Goal: Task Accomplishment & Management: Use online tool/utility

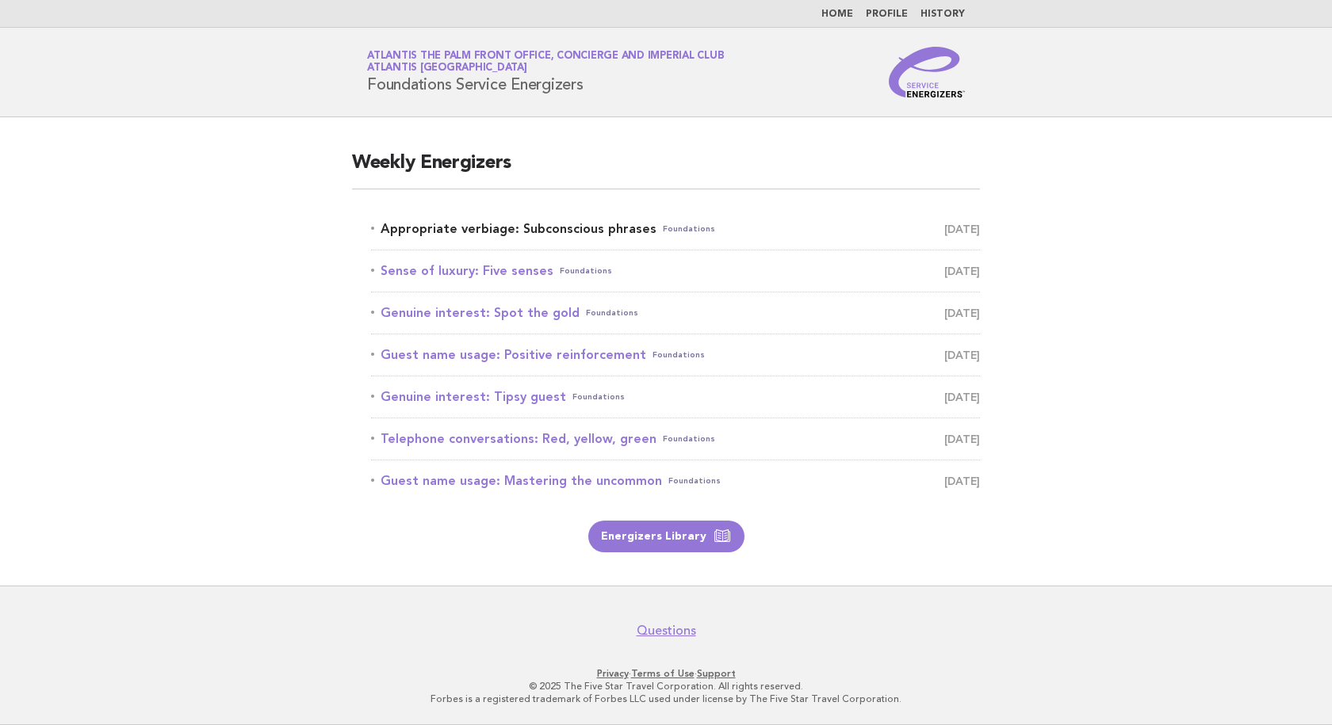
click at [489, 231] on link "Appropriate verbiage: Subconscious phrases Foundations September 10" at bounding box center [675, 229] width 609 height 22
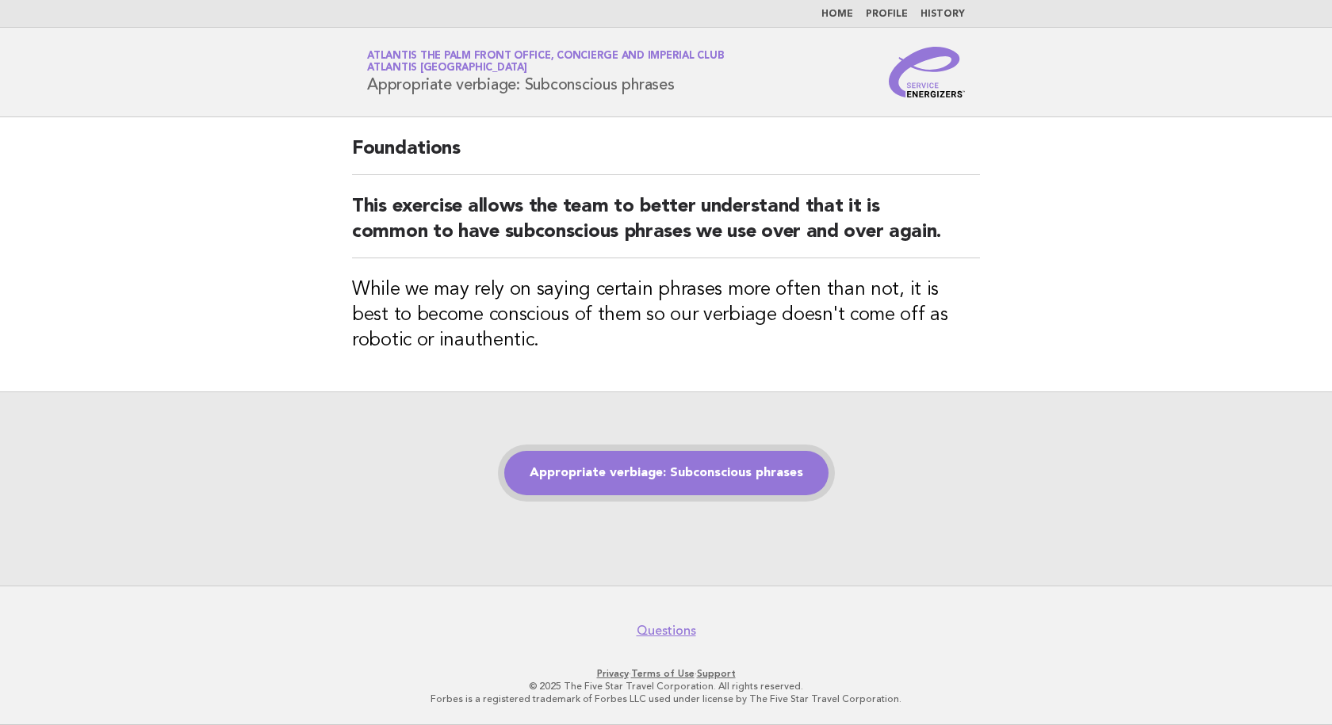
click at [631, 491] on link "Appropriate verbiage: Subconscious phrases" at bounding box center [666, 473] width 324 height 44
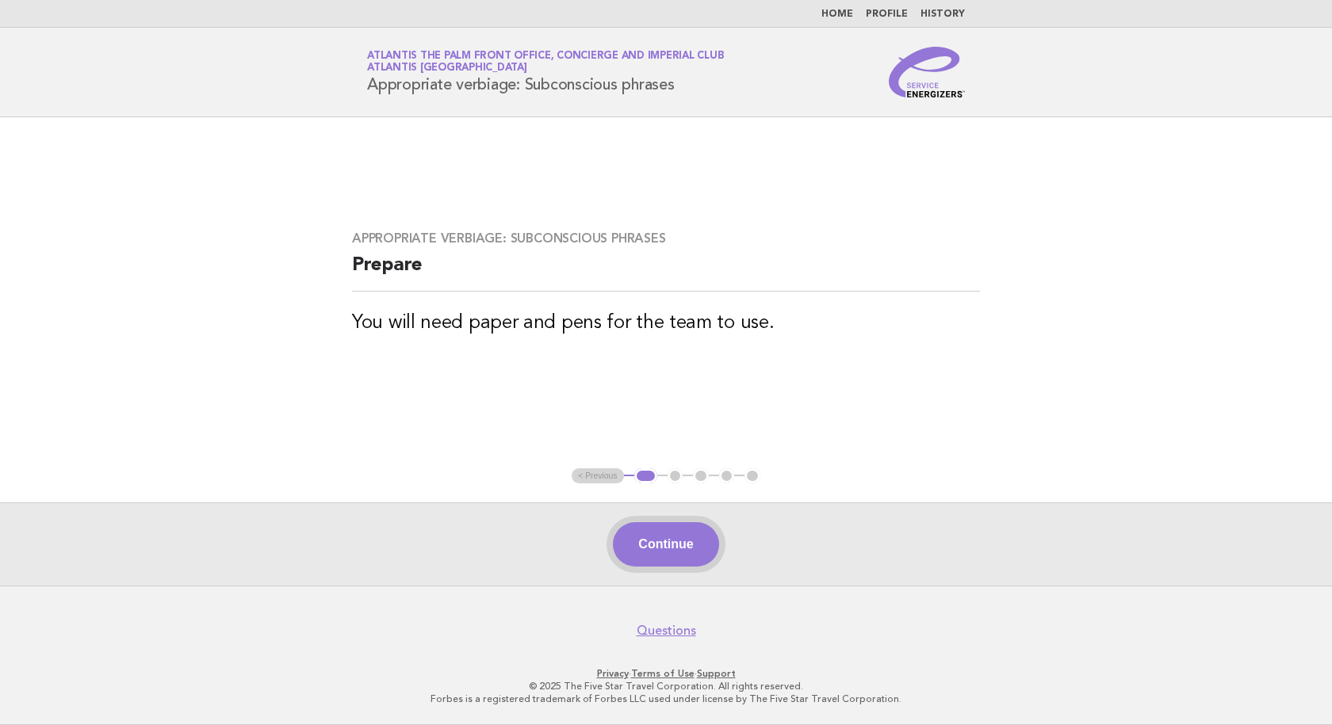
click at [682, 538] on button "Continue" at bounding box center [665, 544] width 105 height 44
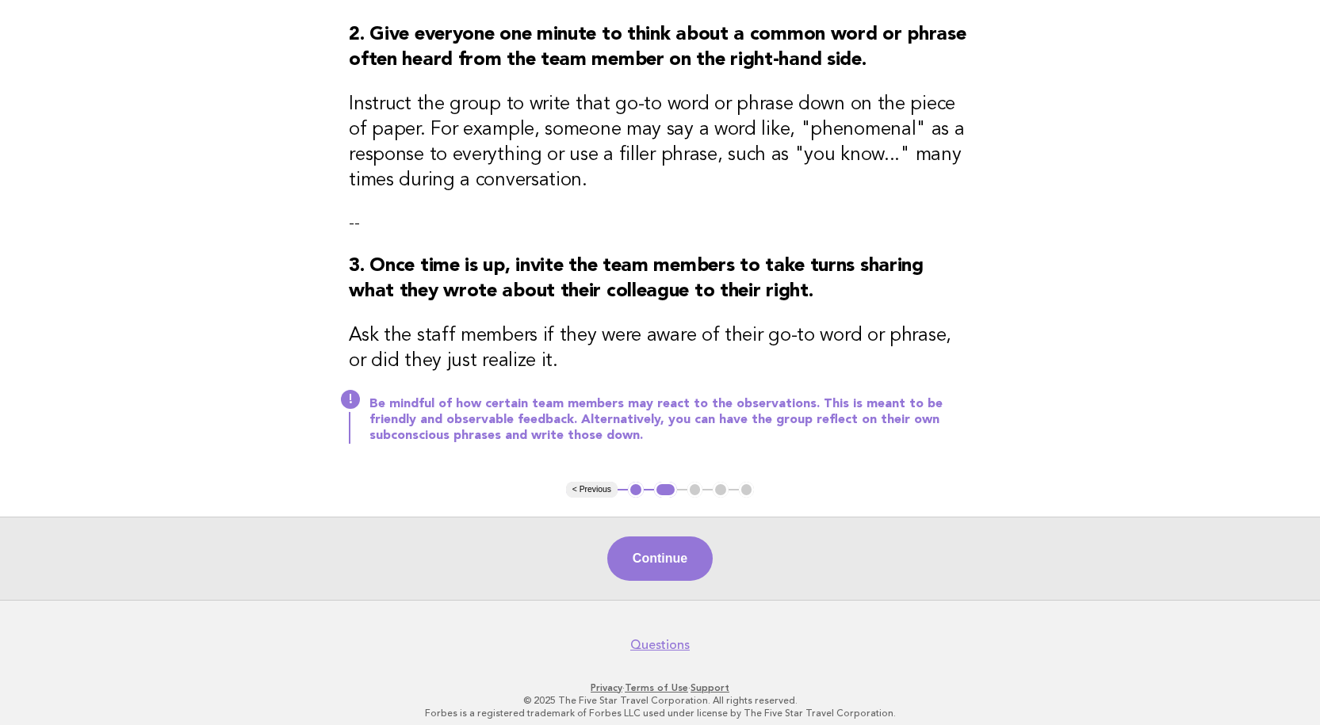
scroll to position [317, 0]
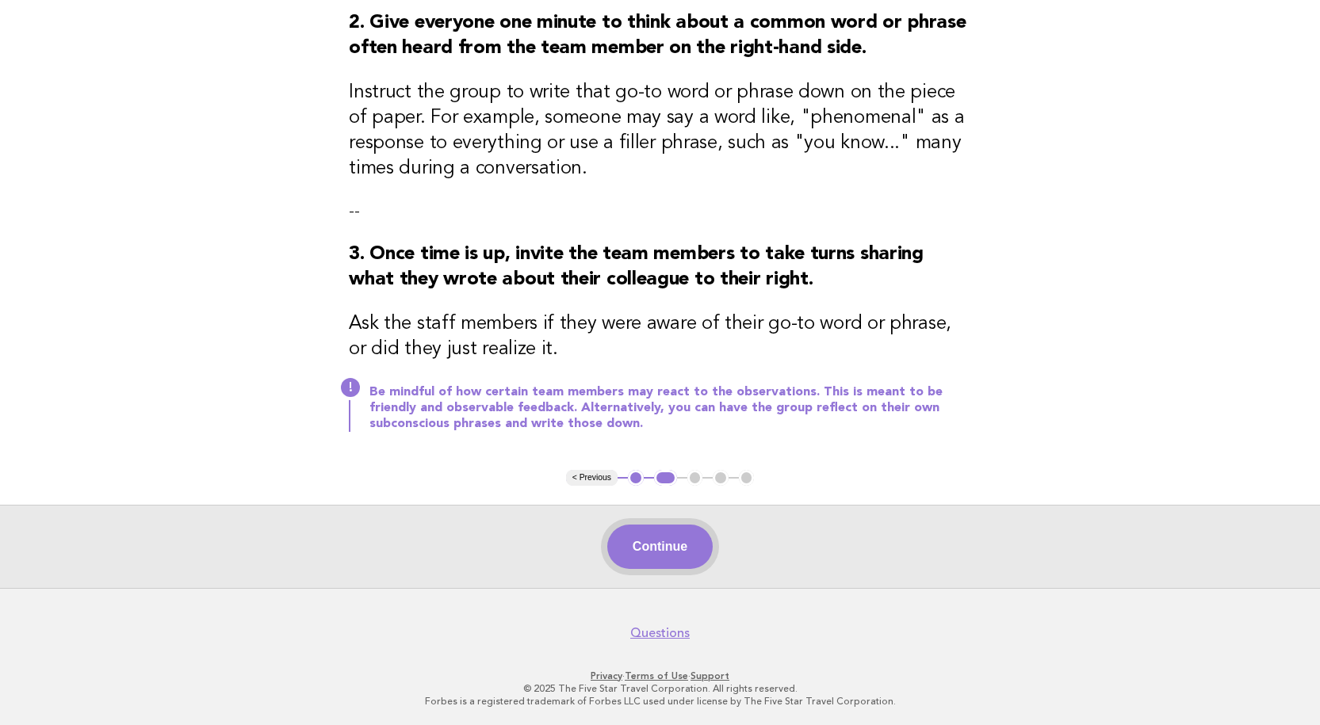
click at [647, 561] on button "Continue" at bounding box center [659, 547] width 105 height 44
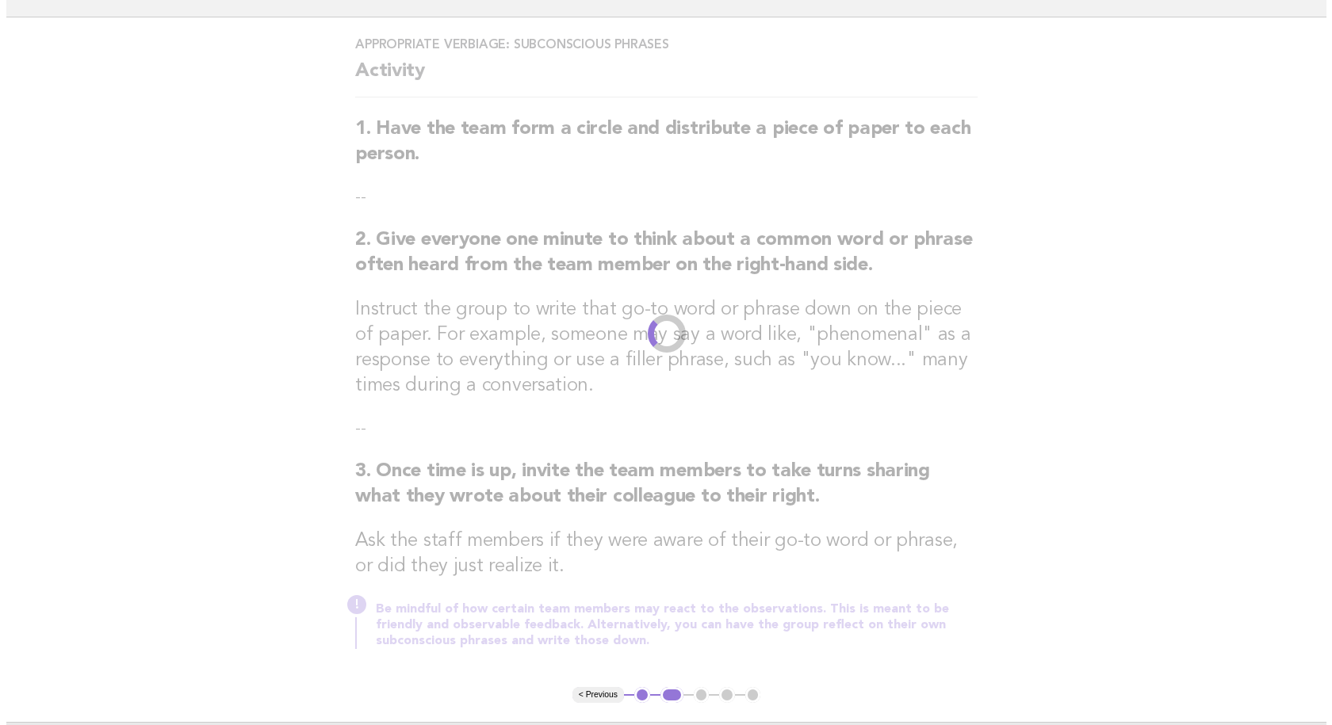
scroll to position [0, 0]
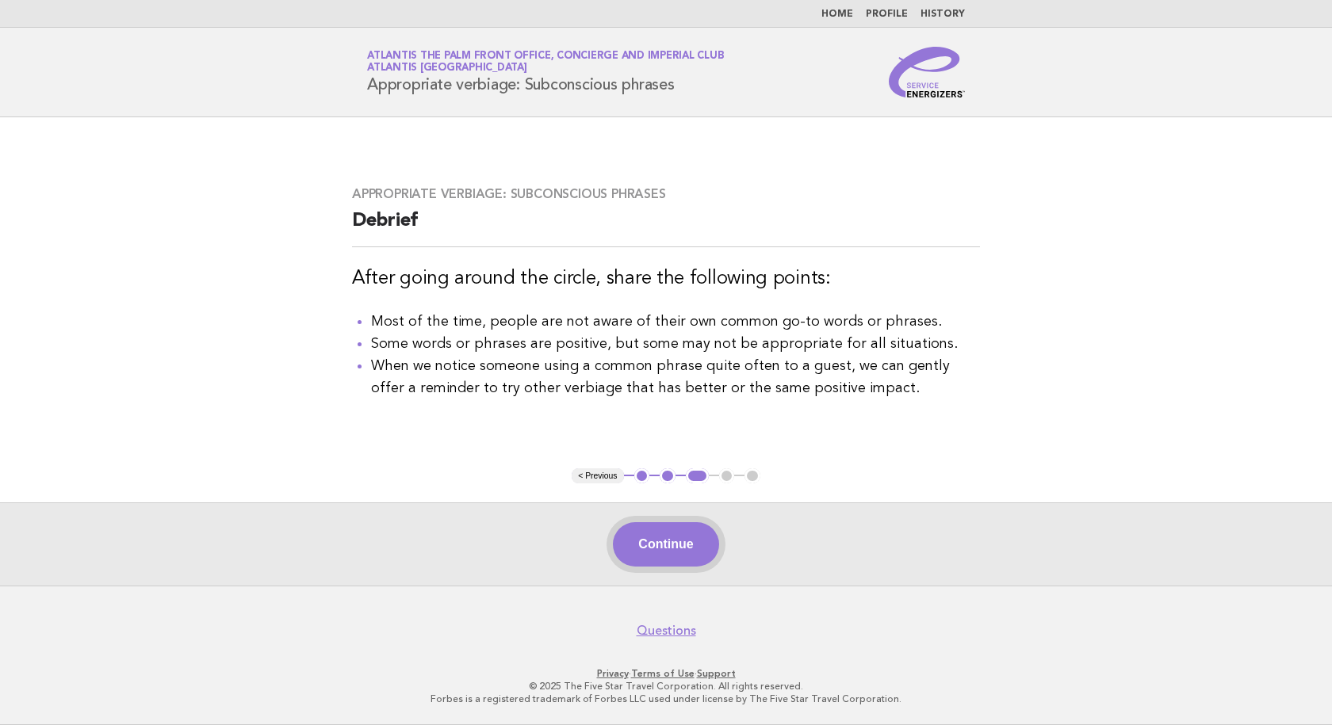
click at [684, 541] on button "Continue" at bounding box center [665, 544] width 105 height 44
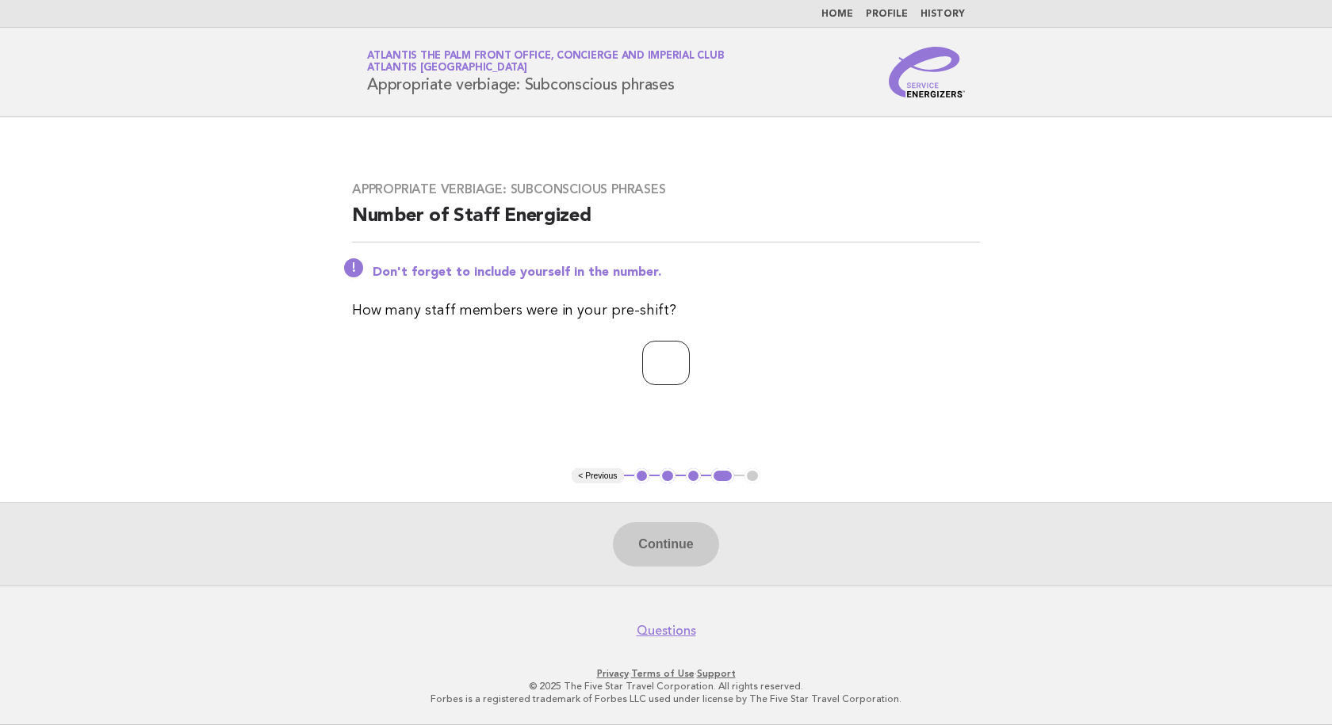
click at [687, 379] on input "number" at bounding box center [666, 363] width 48 height 44
type input "*"
click at [656, 541] on button "Continue" at bounding box center [665, 544] width 105 height 44
